Goal: Task Accomplishment & Management: Manage account settings

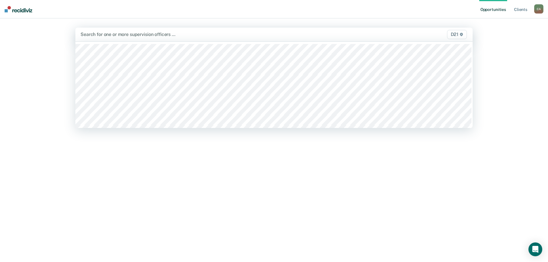
click at [142, 36] on div at bounding box center [216, 34] width 270 height 7
click at [125, 35] on div at bounding box center [216, 34] width 270 height 7
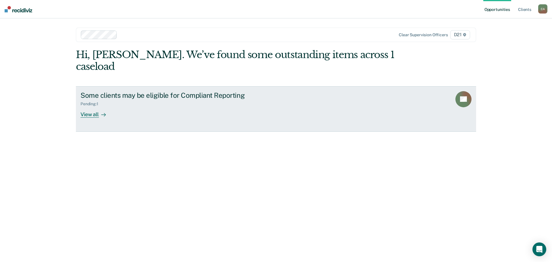
click at [101, 113] on icon at bounding box center [103, 114] width 5 height 5
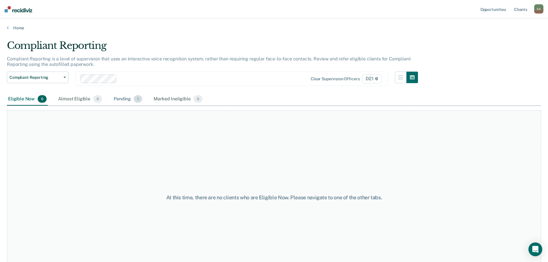
click at [118, 98] on div "Pending 1" at bounding box center [127, 99] width 31 height 13
